Goal: Use online tool/utility: Utilize a website feature to perform a specific function

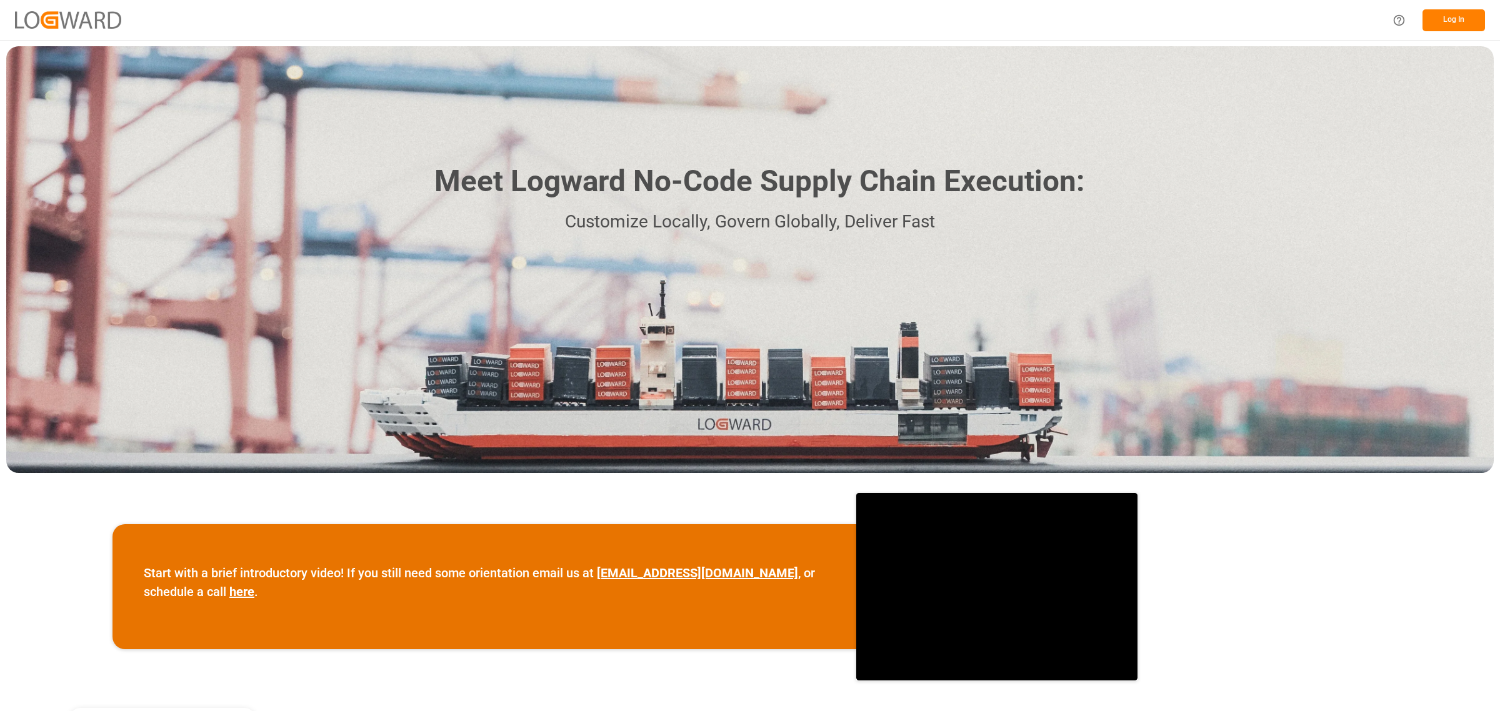
click at [1449, 18] on button "Log In" at bounding box center [1454, 20] width 63 height 22
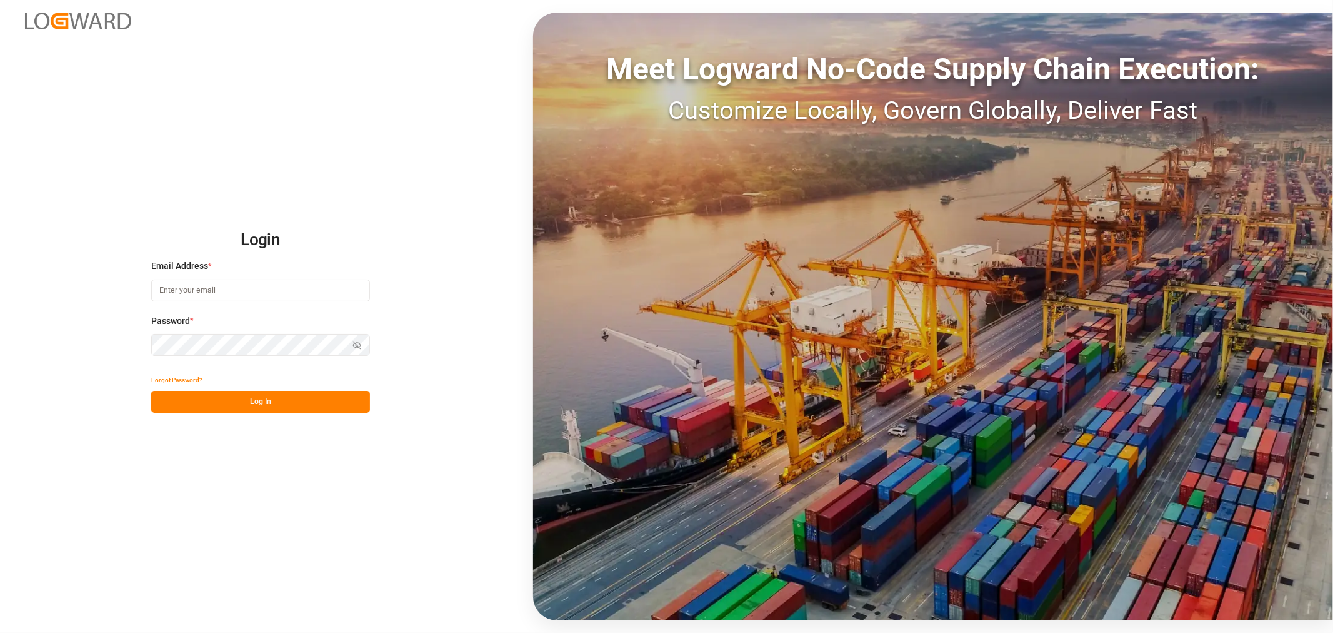
click at [279, 284] on input at bounding box center [260, 290] width 219 height 22
type input "[PERSON_NAME][EMAIL_ADDRESS][DOMAIN_NAME]"
click at [326, 404] on button "Log In" at bounding box center [260, 402] width 219 height 22
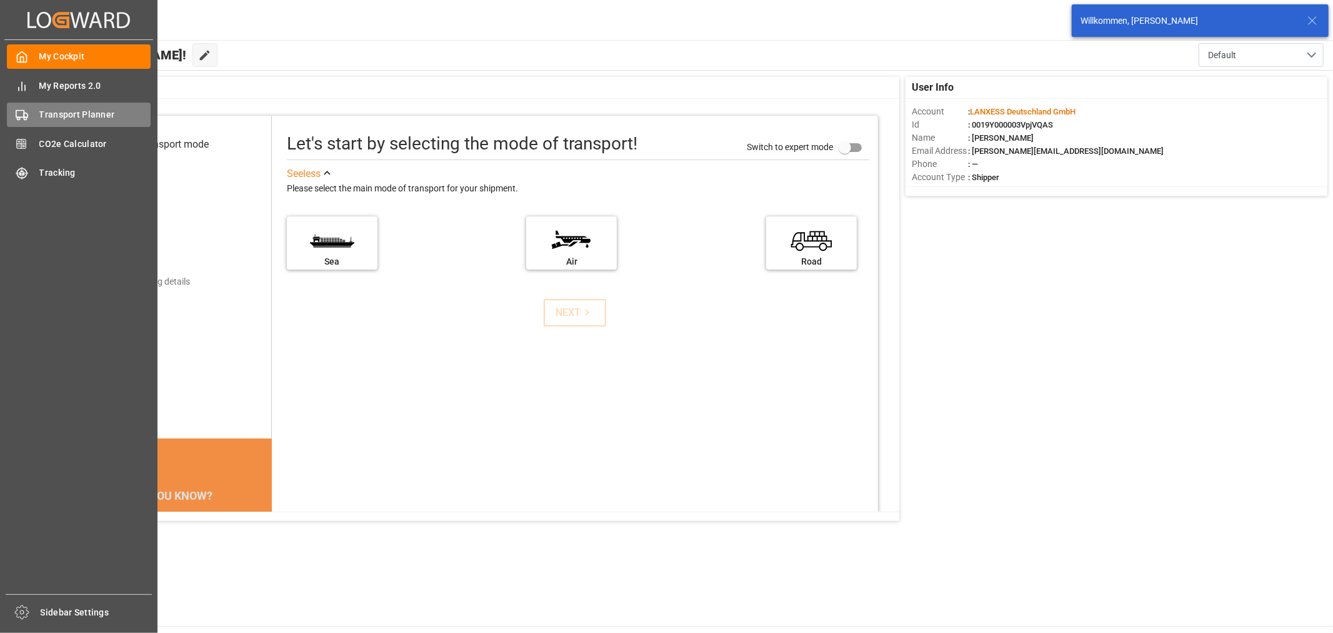
click at [40, 116] on span "Transport Planner" at bounding box center [95, 114] width 112 height 13
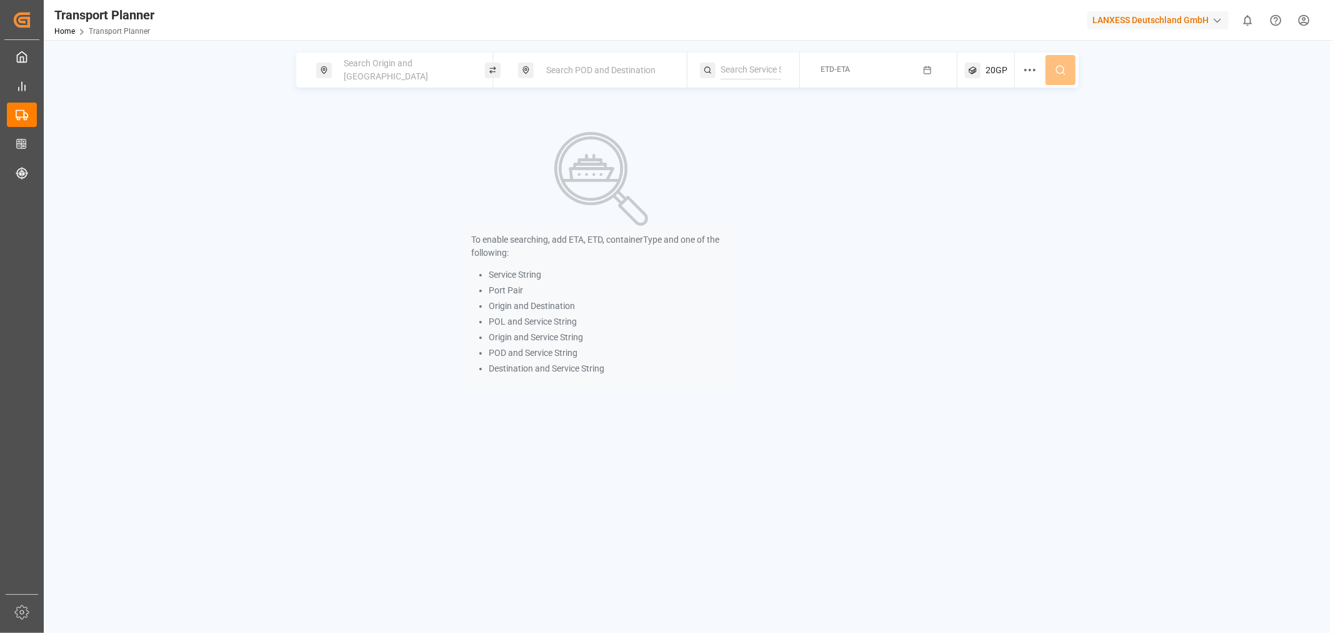
click at [403, 63] on div "Search Origin and [GEOGRAPHIC_DATA]" at bounding box center [404, 70] width 135 height 36
click at [361, 169] on input at bounding box center [394, 169] width 126 height 19
click at [374, 216] on li "NLRTM [GEOGRAPHIC_DATA]" at bounding box center [406, 210] width 141 height 36
click at [382, 198] on b "NLRTM" at bounding box center [378, 203] width 30 height 10
type input "NLRTM"
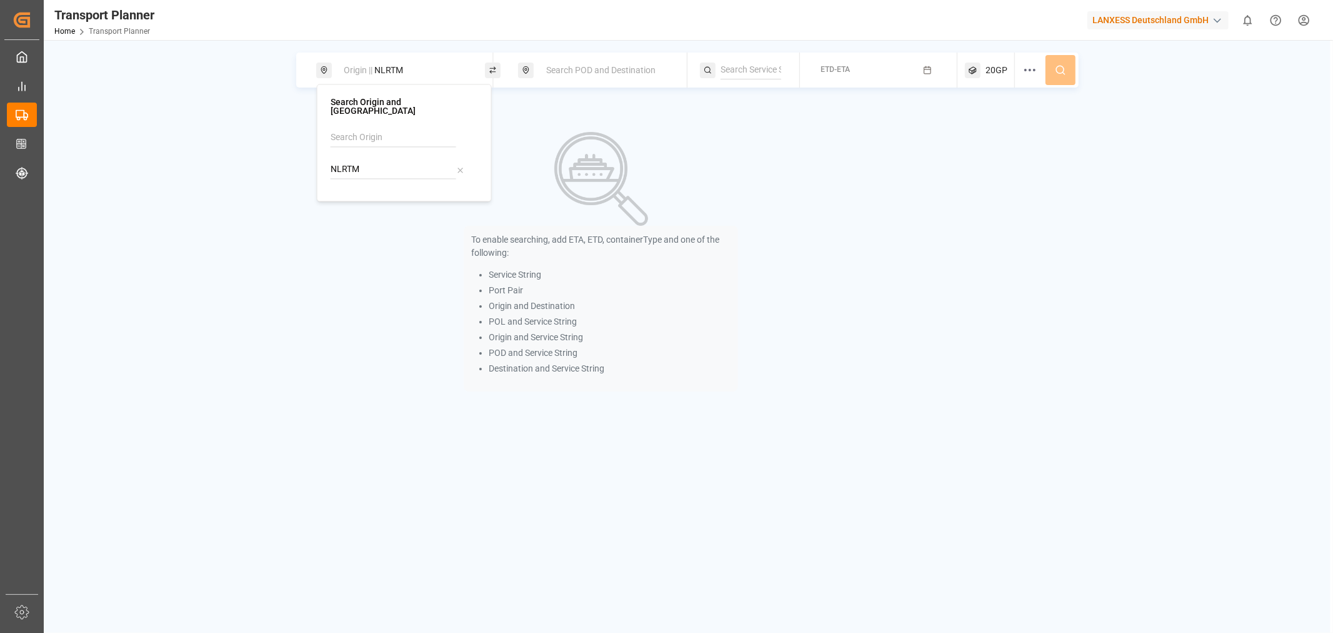
click at [633, 81] on div "Search POD and Destination" at bounding box center [606, 70] width 135 height 23
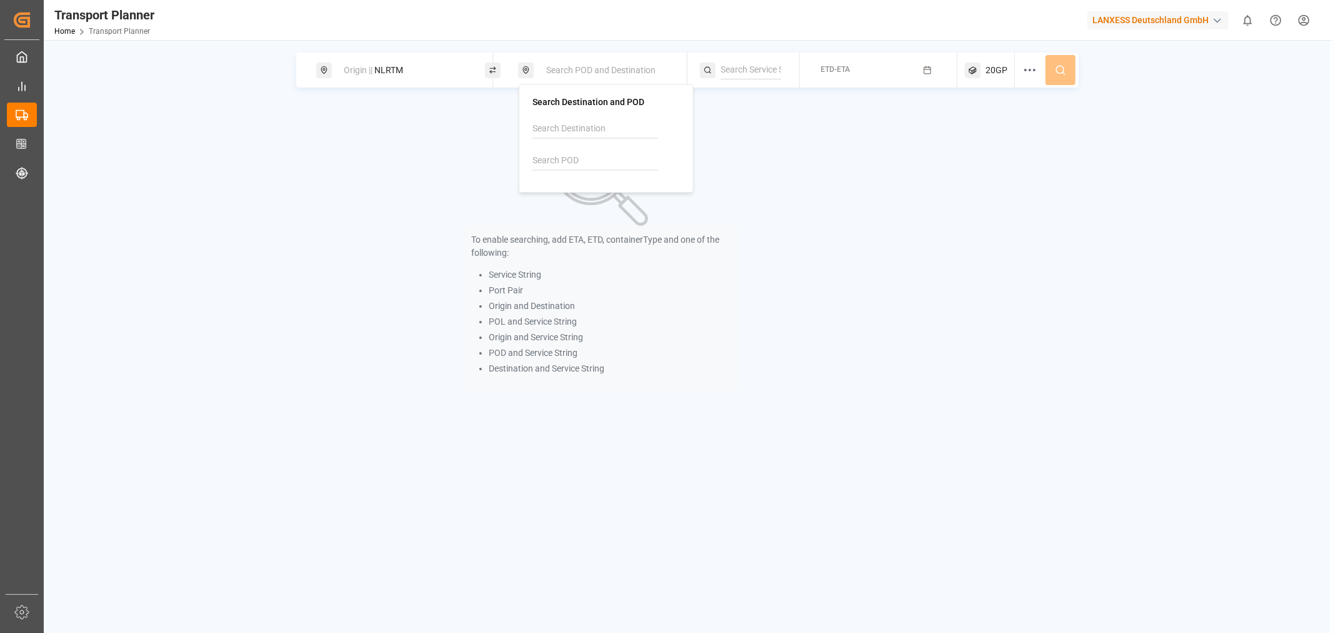
click at [563, 154] on input at bounding box center [596, 160] width 126 height 19
click at [574, 188] on span "CNSHA" at bounding box center [578, 194] width 29 height 13
type input "CNSHA"
click at [740, 78] on input at bounding box center [751, 70] width 61 height 19
click at [826, 73] on span "ETD-ETA" at bounding box center [835, 69] width 29 height 9
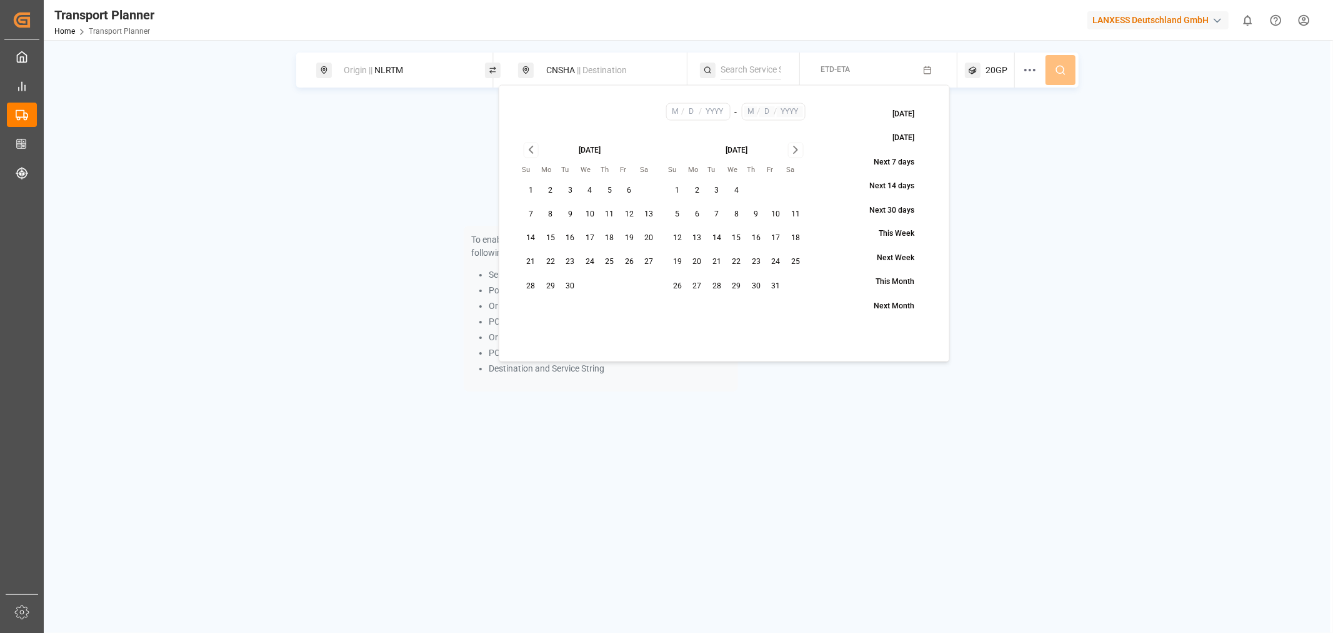
click at [613, 239] on button "18" at bounding box center [610, 238] width 20 height 20
type input "9"
type input "18"
type input "2025"
click at [798, 154] on icon "Go to next month" at bounding box center [796, 150] width 14 height 15
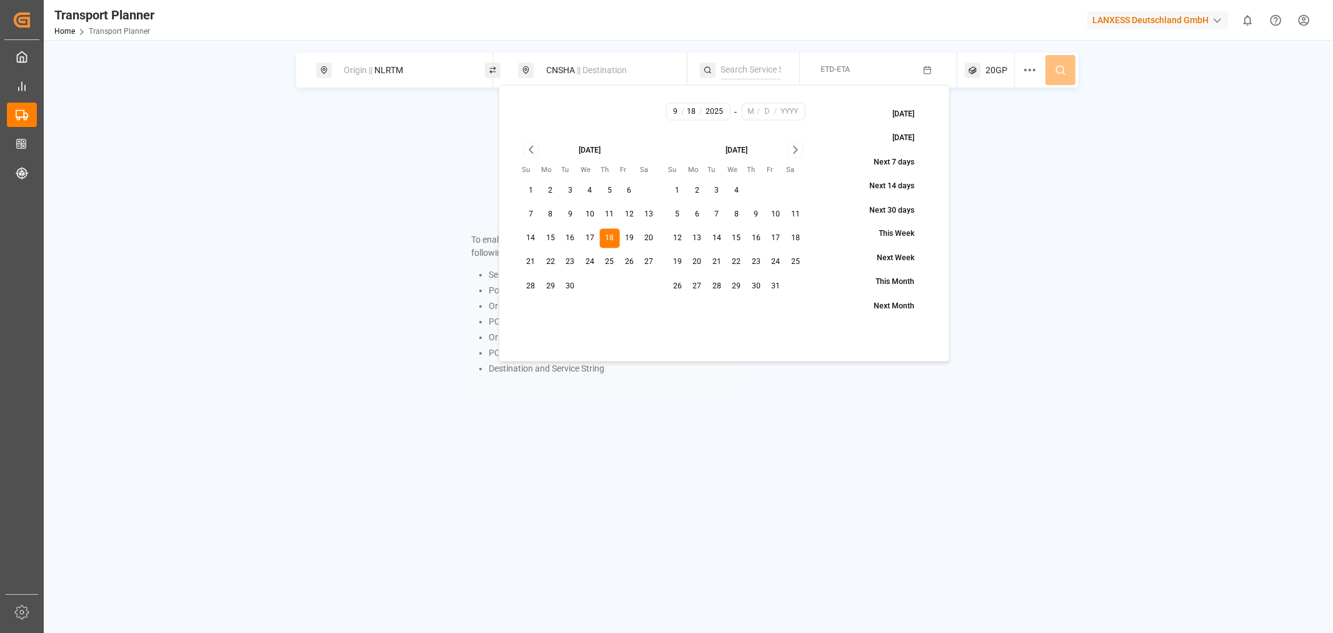
click at [798, 154] on icon "Go to next month" at bounding box center [796, 150] width 14 height 15
click at [763, 216] on button "8" at bounding box center [756, 214] width 20 height 20
type input "1"
type input "8"
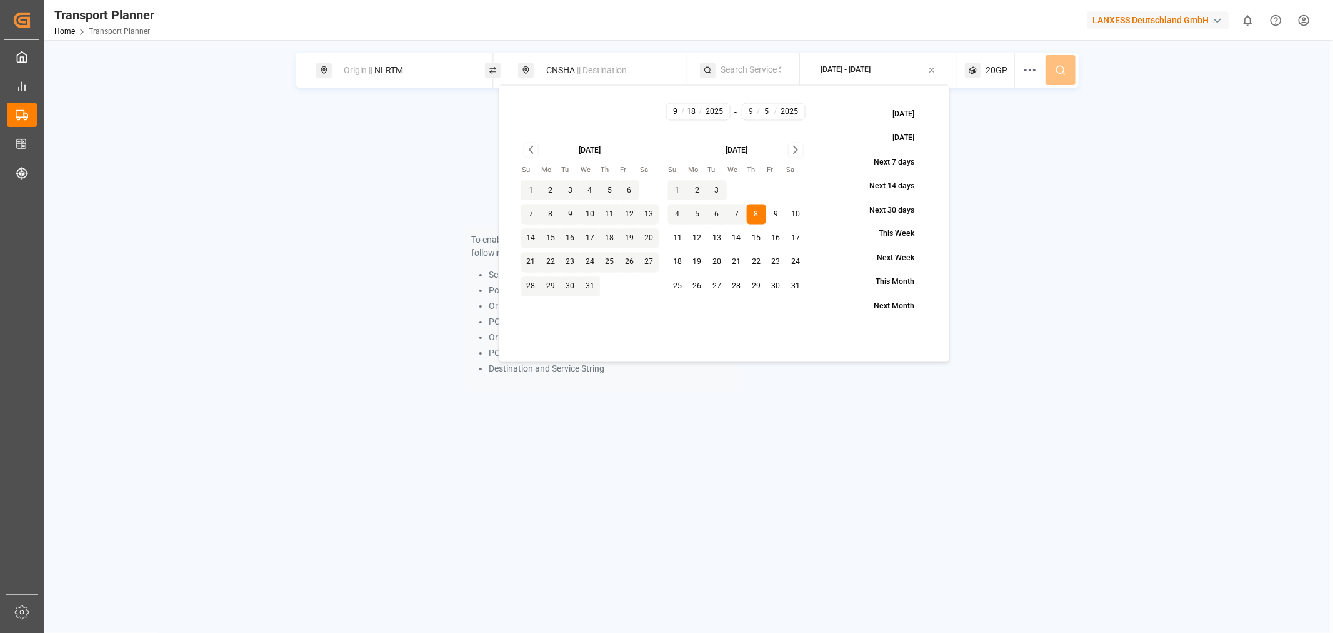
type input "2026"
click at [1058, 71] on icon at bounding box center [1060, 69] width 11 height 11
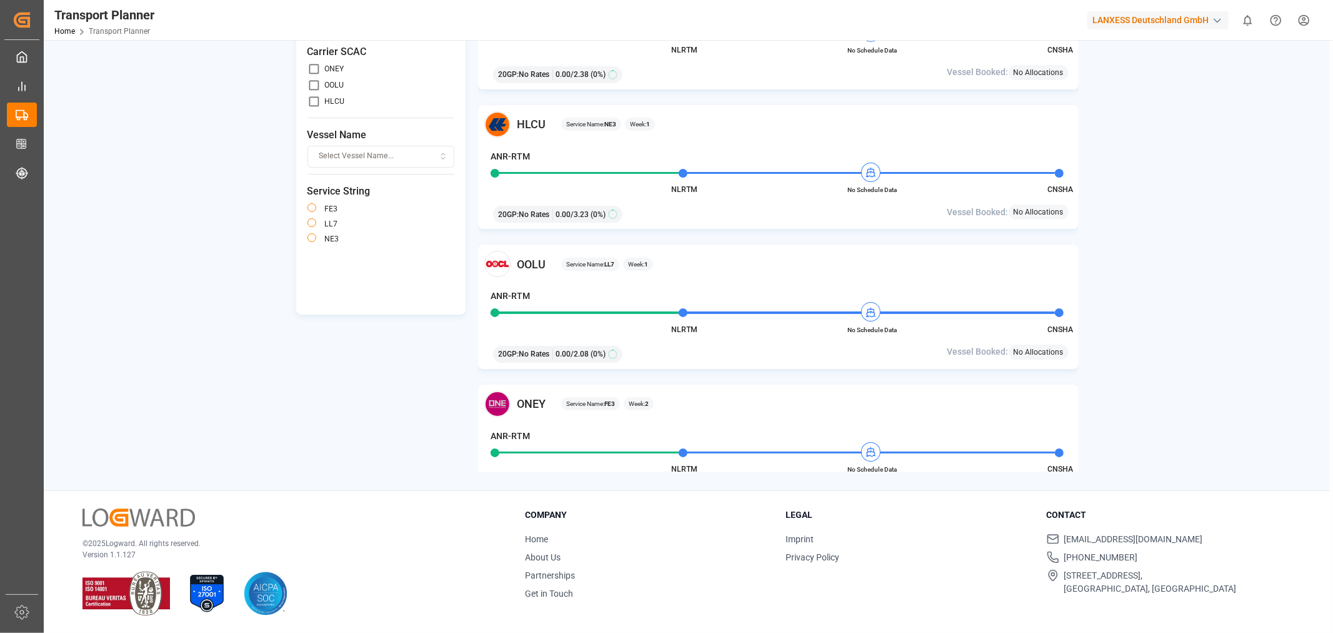
scroll to position [44, 0]
